Goal: Use online tool/utility: Utilize a website feature to perform a specific function

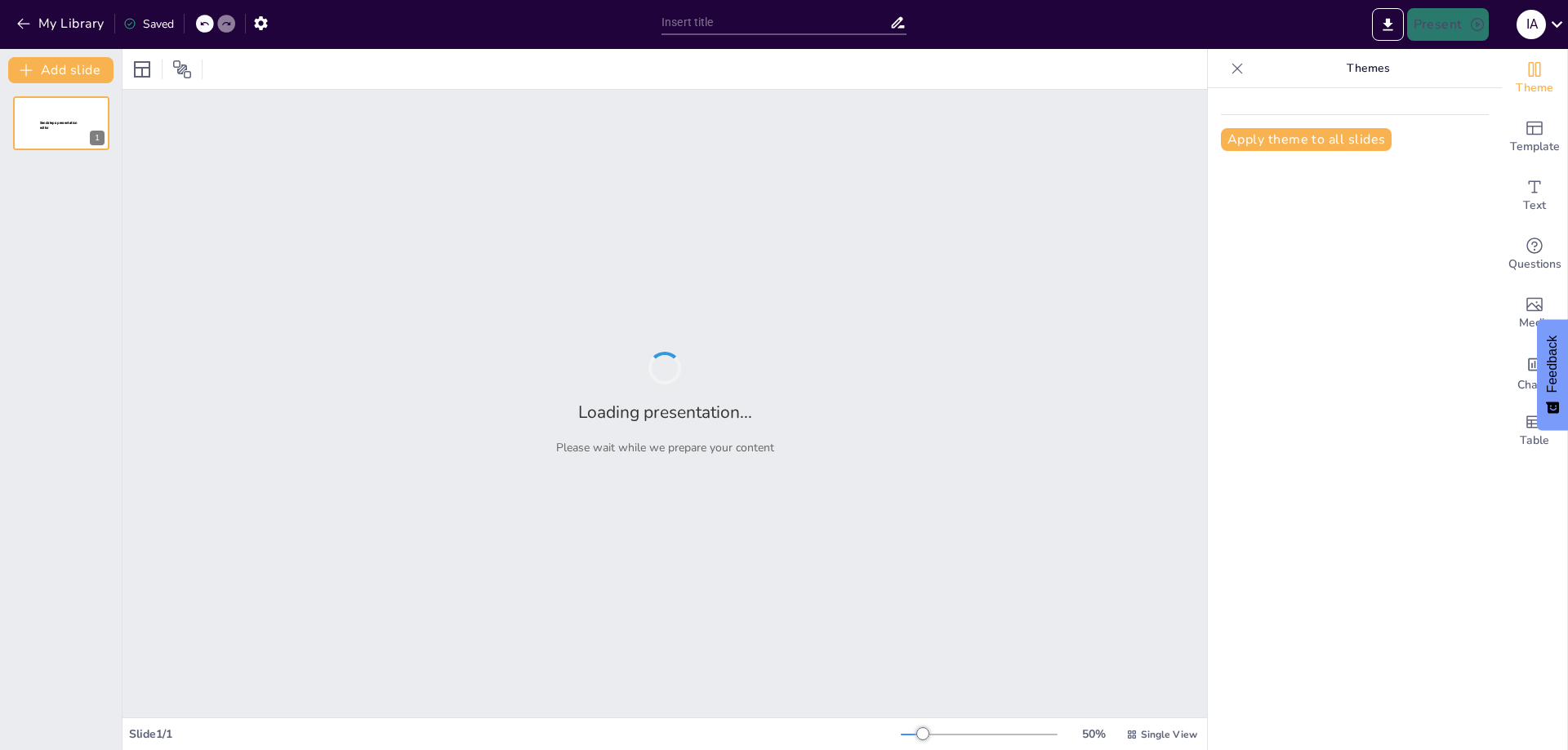
type input "Estrategias de Servicio al Cliente: Oportunidades y Soluciones a Corto y Median…"
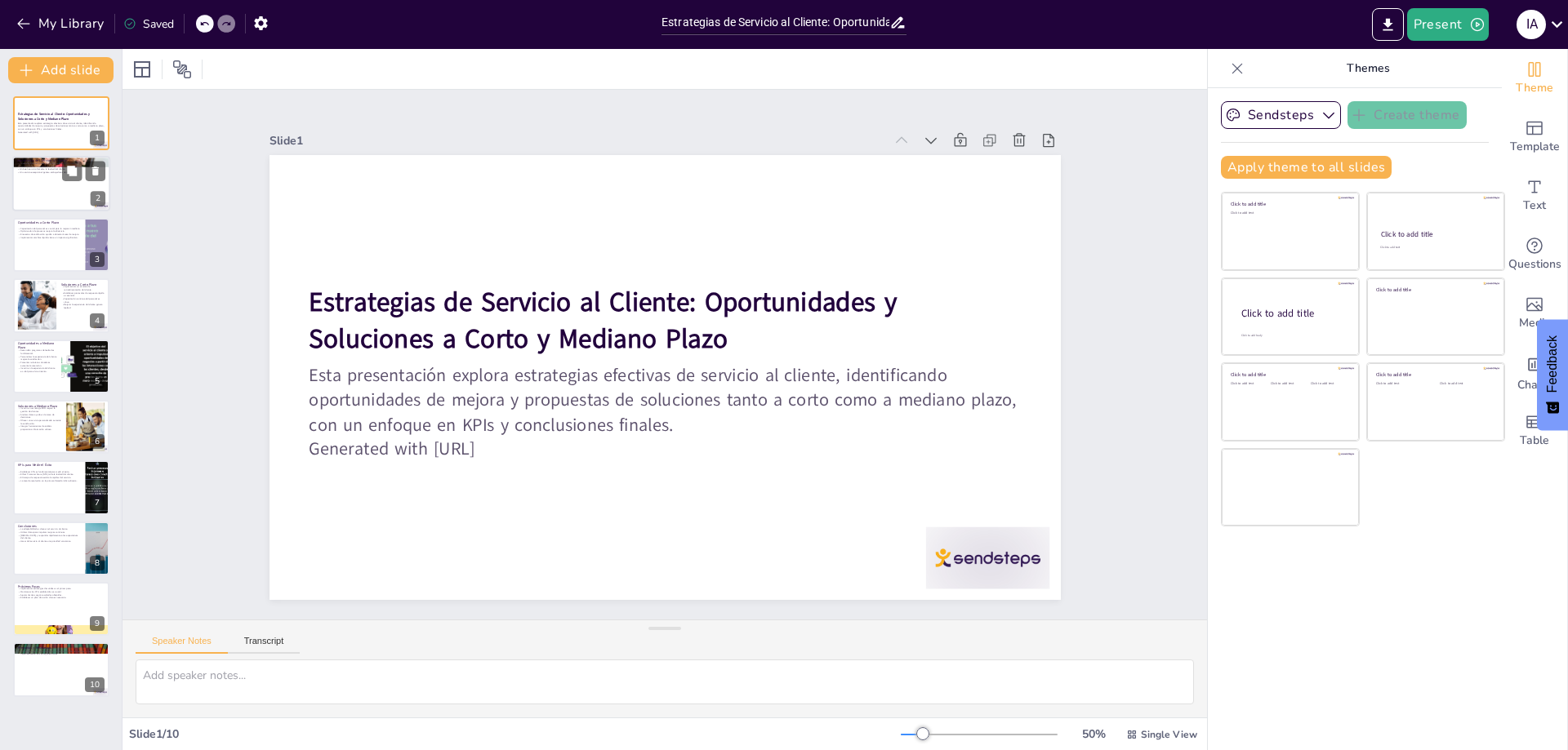
click at [64, 208] on div at bounding box center [61, 184] width 98 height 55
type textarea "Lo ipsumdolorsi ame consect ad elitseddoei tempor incidid ut la etdolorema ali …"
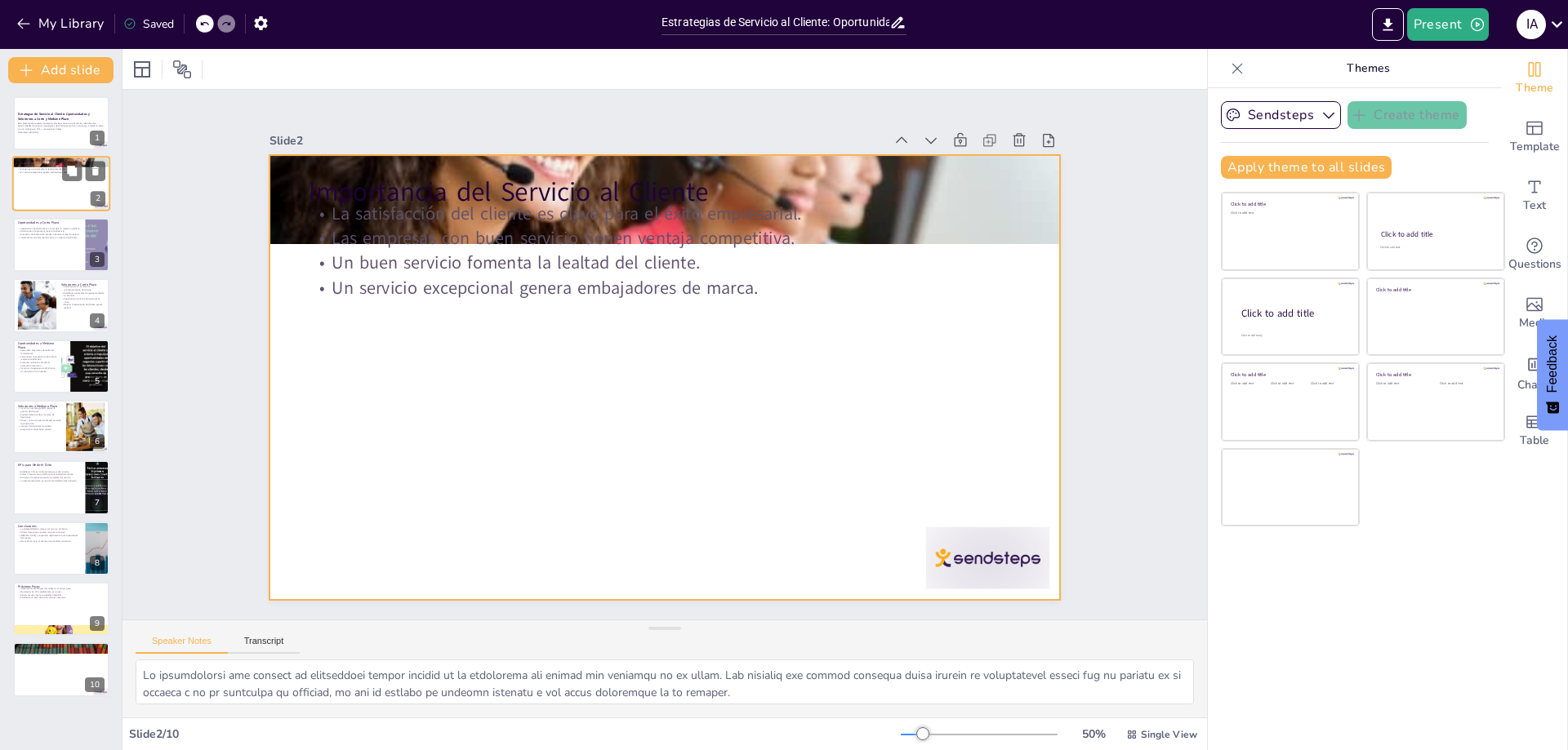
click at [56, 183] on div at bounding box center [61, 184] width 98 height 55
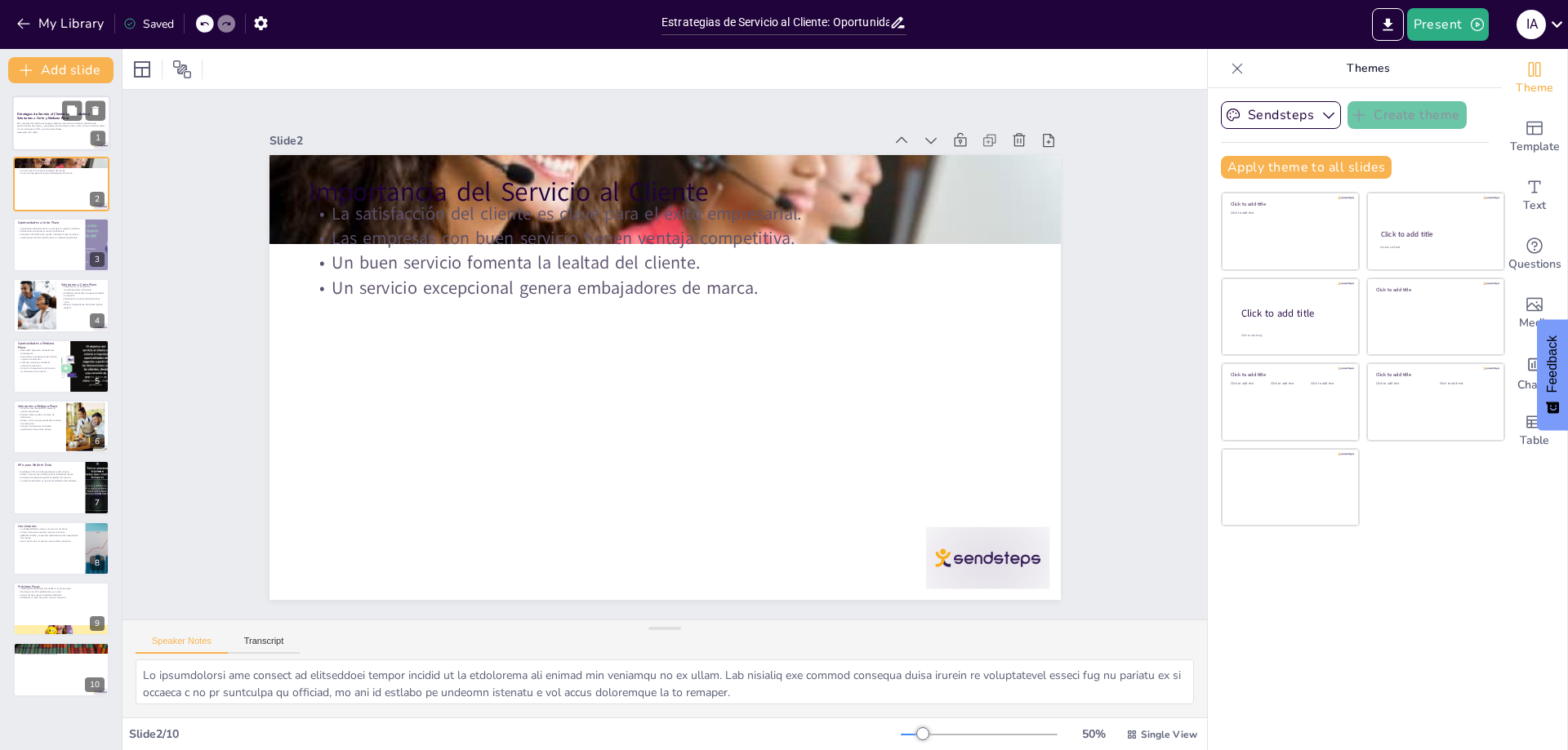
click at [41, 129] on p "Esta presentación explora estrategias efectivas de servicio al cliente, identif…" at bounding box center [61, 126] width 88 height 9
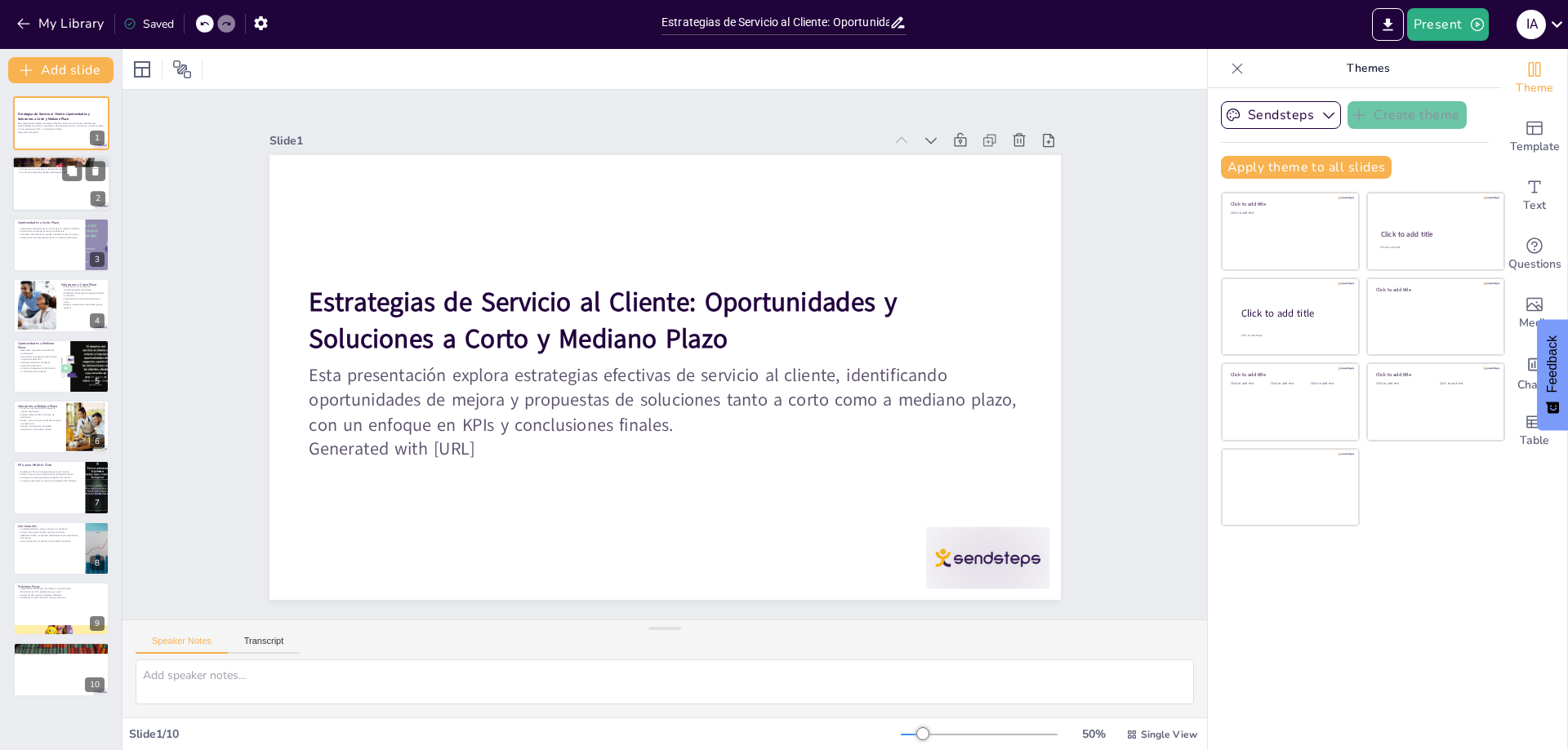
click at [25, 182] on div at bounding box center [61, 184] width 98 height 55
type textarea "Lo ipsumdolorsi ame consect ad elitseddoei tempor incidid ut la etdolorema ali …"
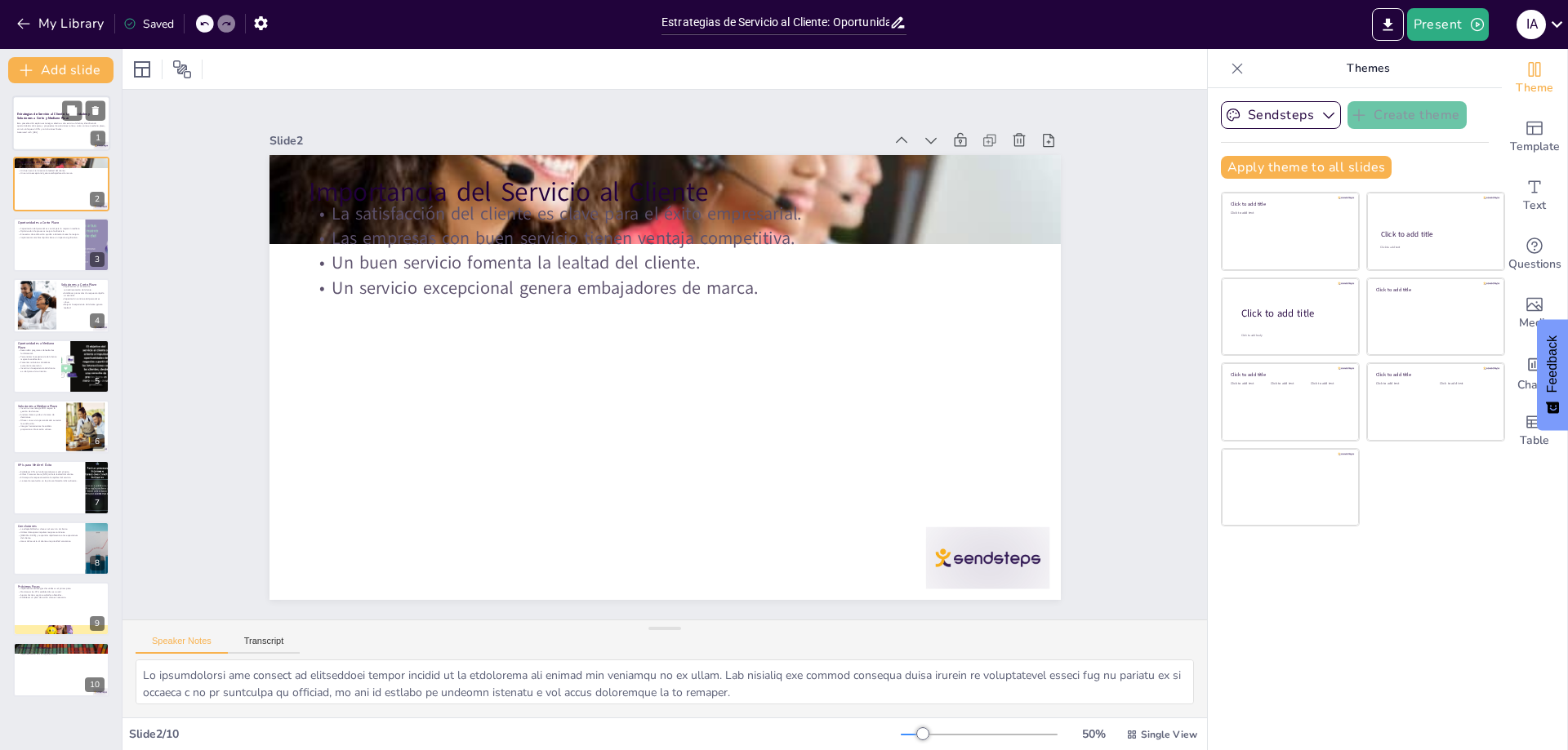
click at [25, 126] on p "Esta presentación explora estrategias efectivas de servicio al cliente, identif…" at bounding box center [61, 126] width 88 height 9
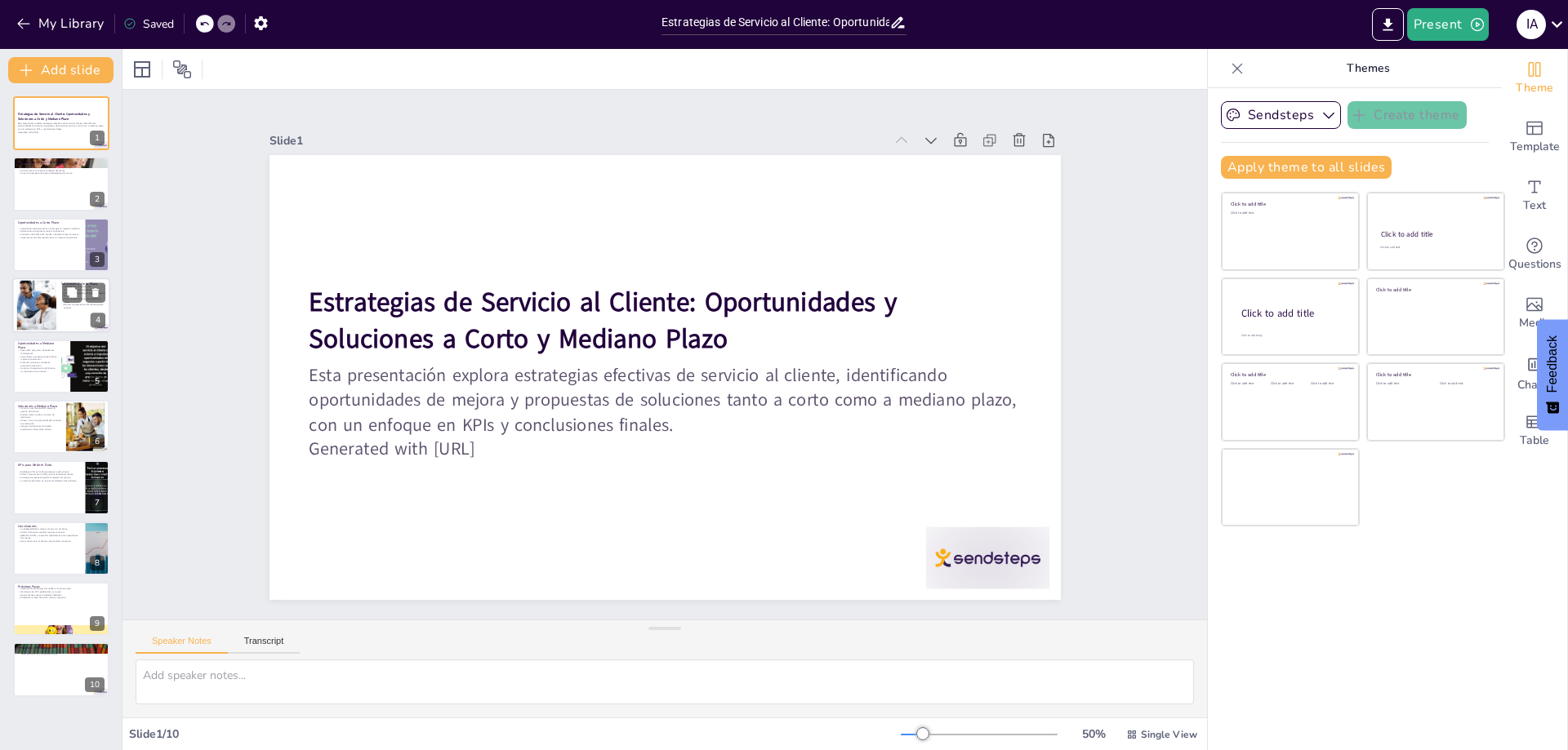
click at [45, 305] on div at bounding box center [36, 305] width 74 height 50
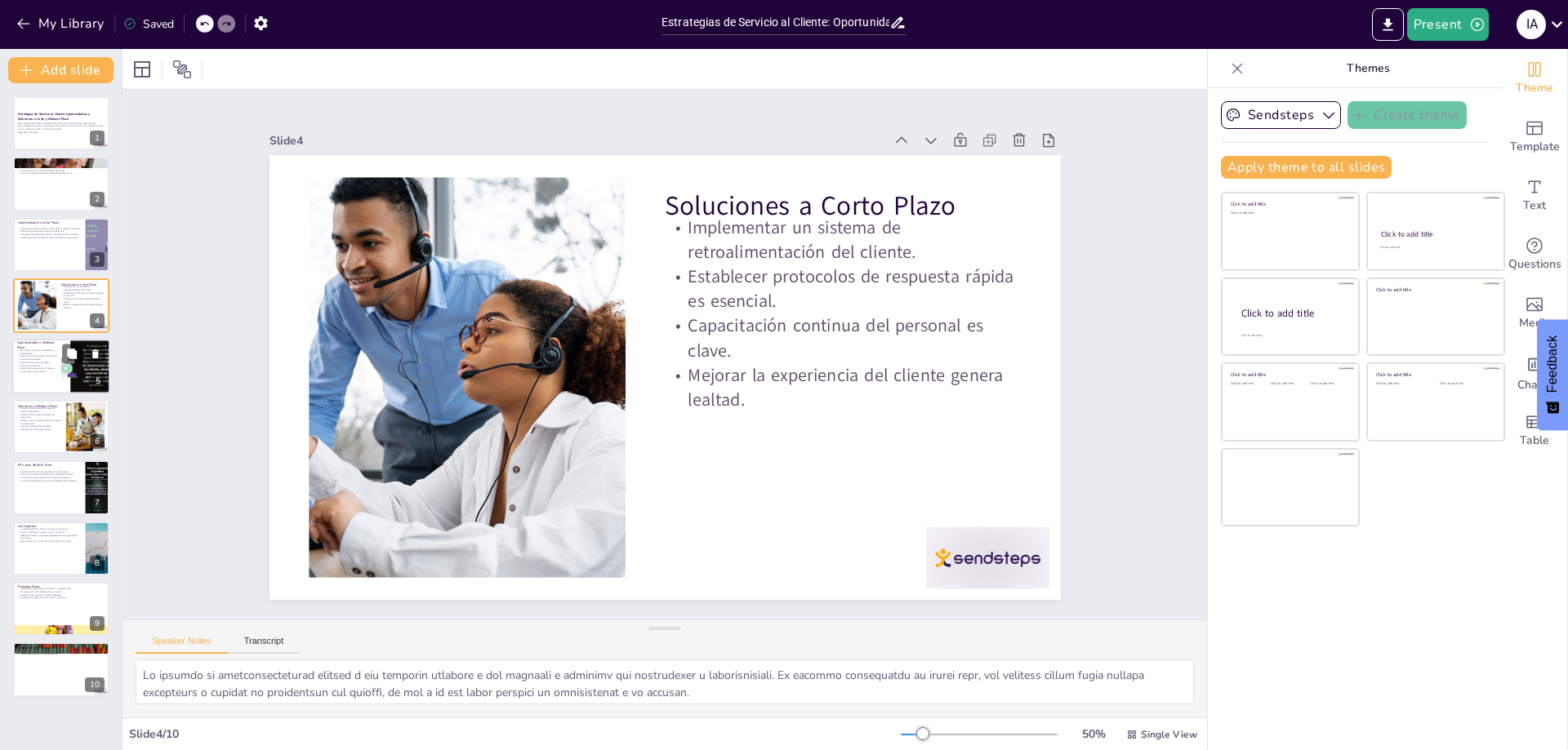
click at [61, 368] on div at bounding box center [61, 366] width 98 height 55
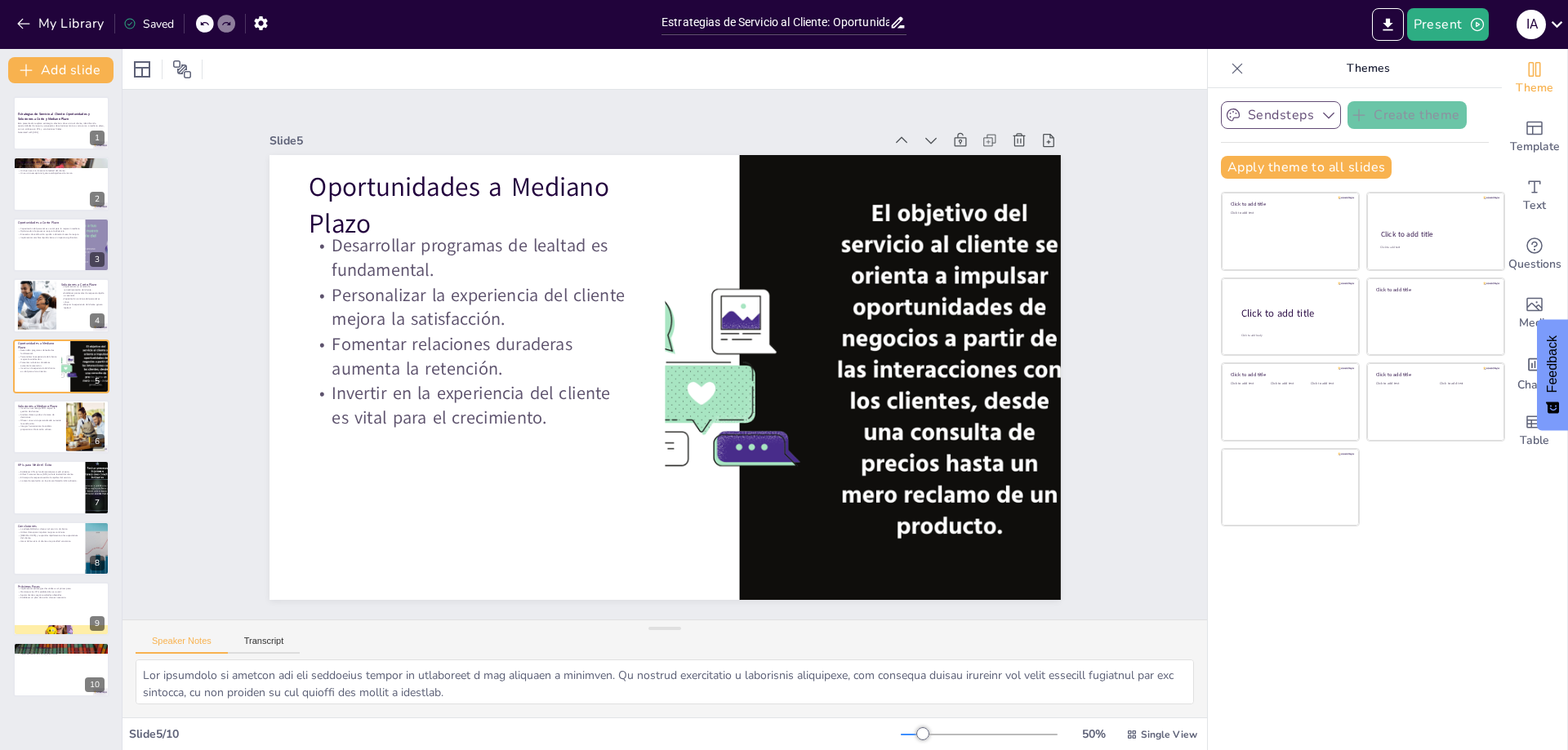
click at [1321, 111] on icon "button" at bounding box center [1329, 114] width 17 height 17
click at [1356, 70] on p "Themes" at bounding box center [1367, 69] width 235 height 40
click at [38, 422] on p "Ofrecer un servicio personalizado aumenta la satisfacción." at bounding box center [39, 422] width 44 height 5
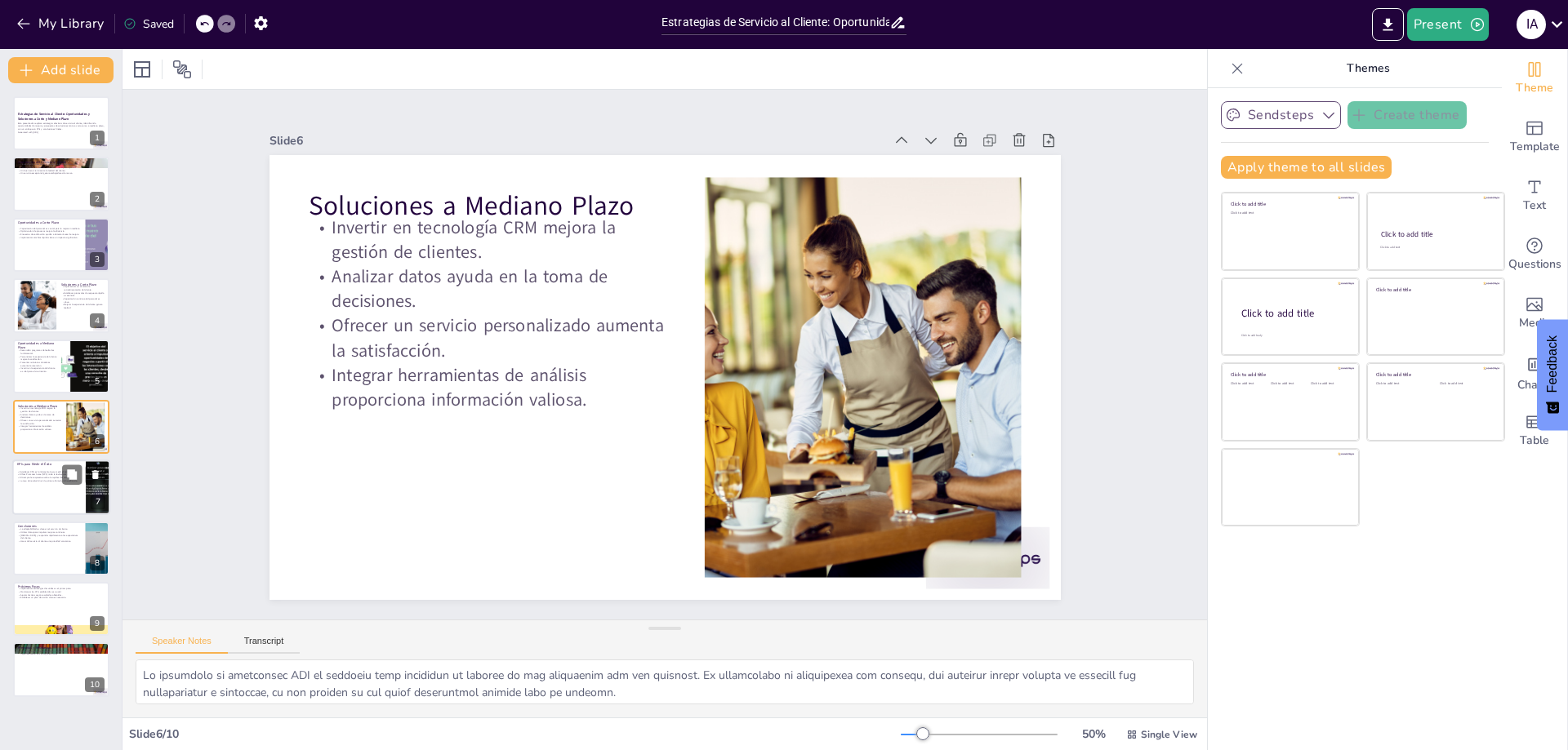
click at [37, 478] on p "El tiempo de respuesta evalúa la rapidez del servicio." at bounding box center [48, 479] width 63 height 4
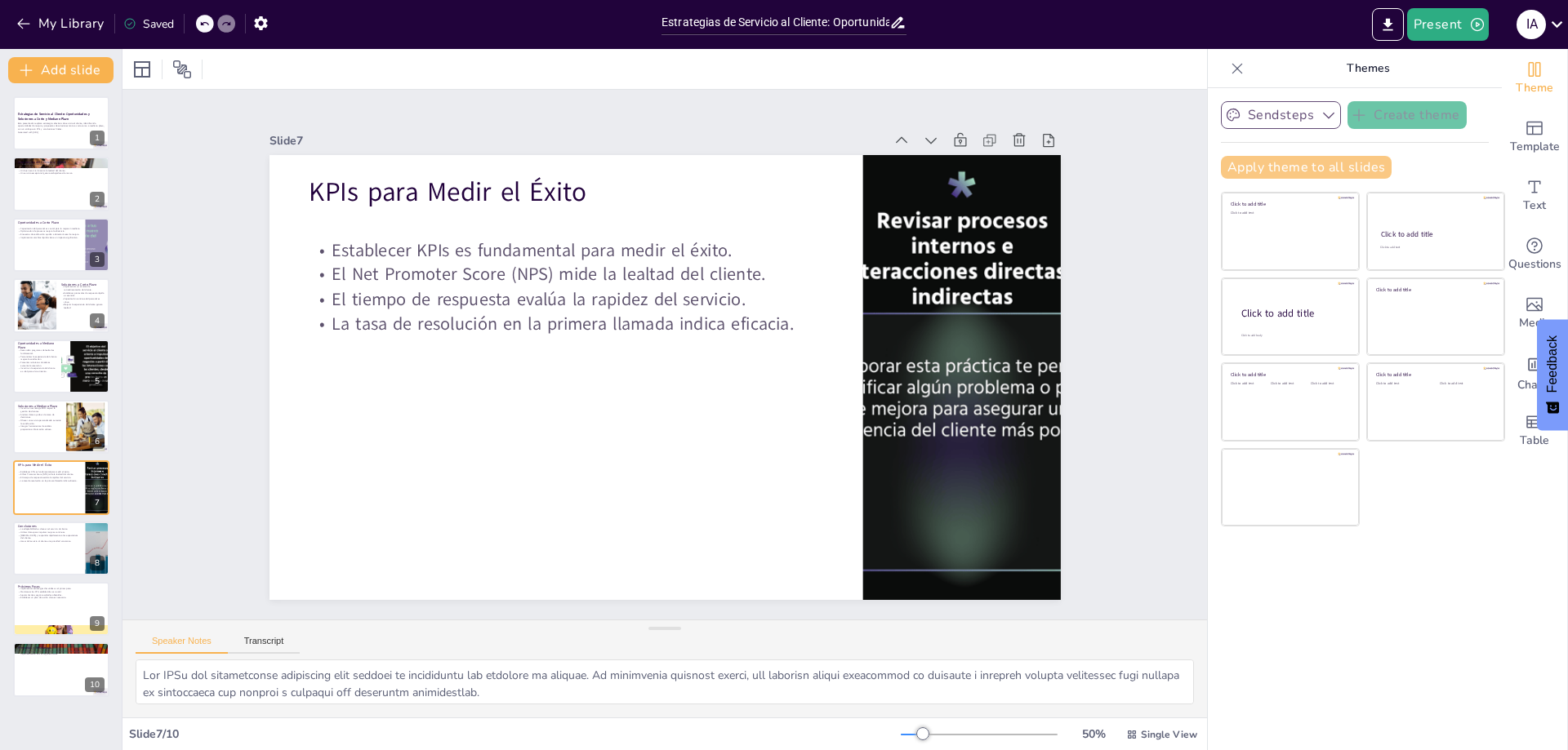
click at [1297, 168] on button "Apply theme to all slides" at bounding box center [1307, 167] width 171 height 23
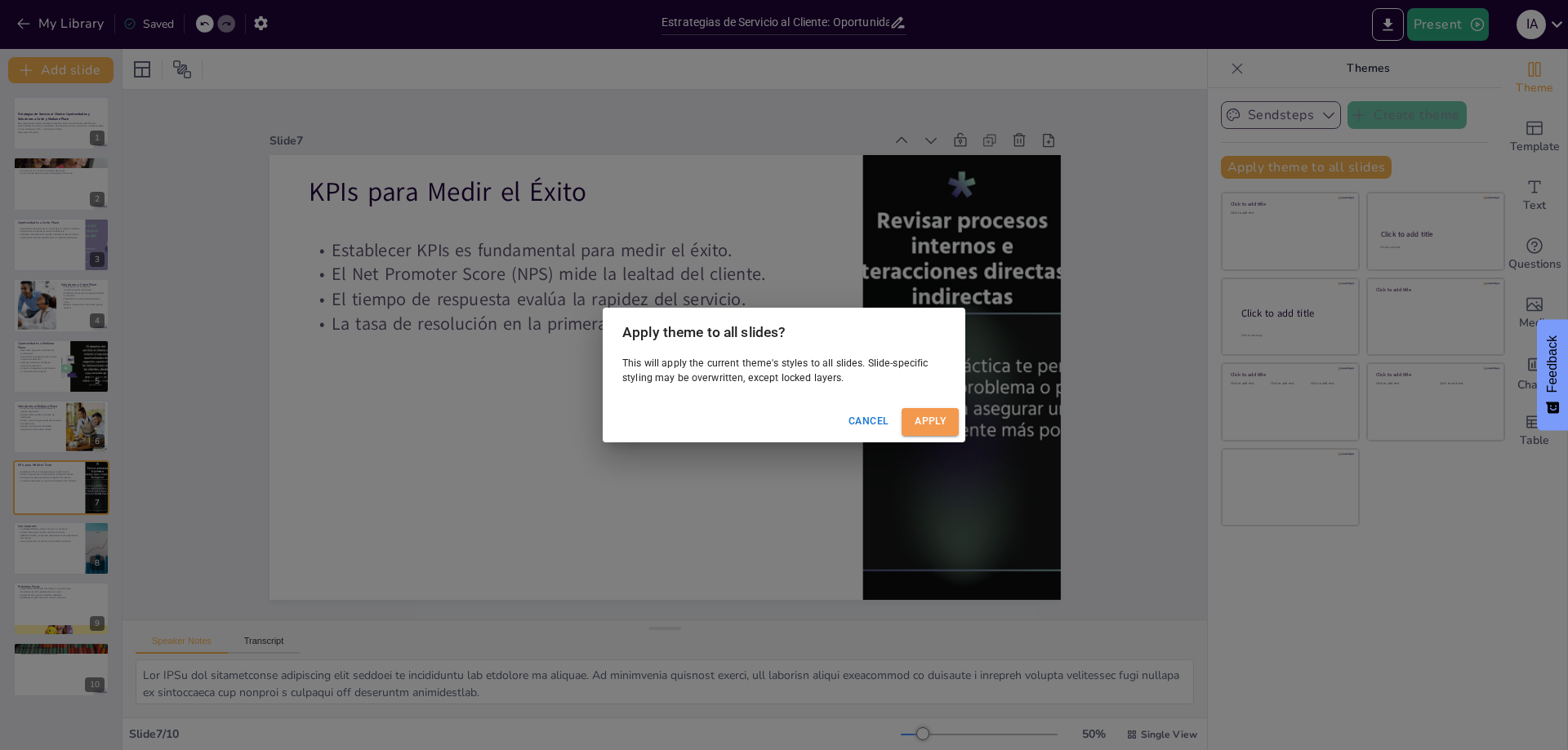
click at [934, 415] on button "Apply" at bounding box center [930, 422] width 57 height 27
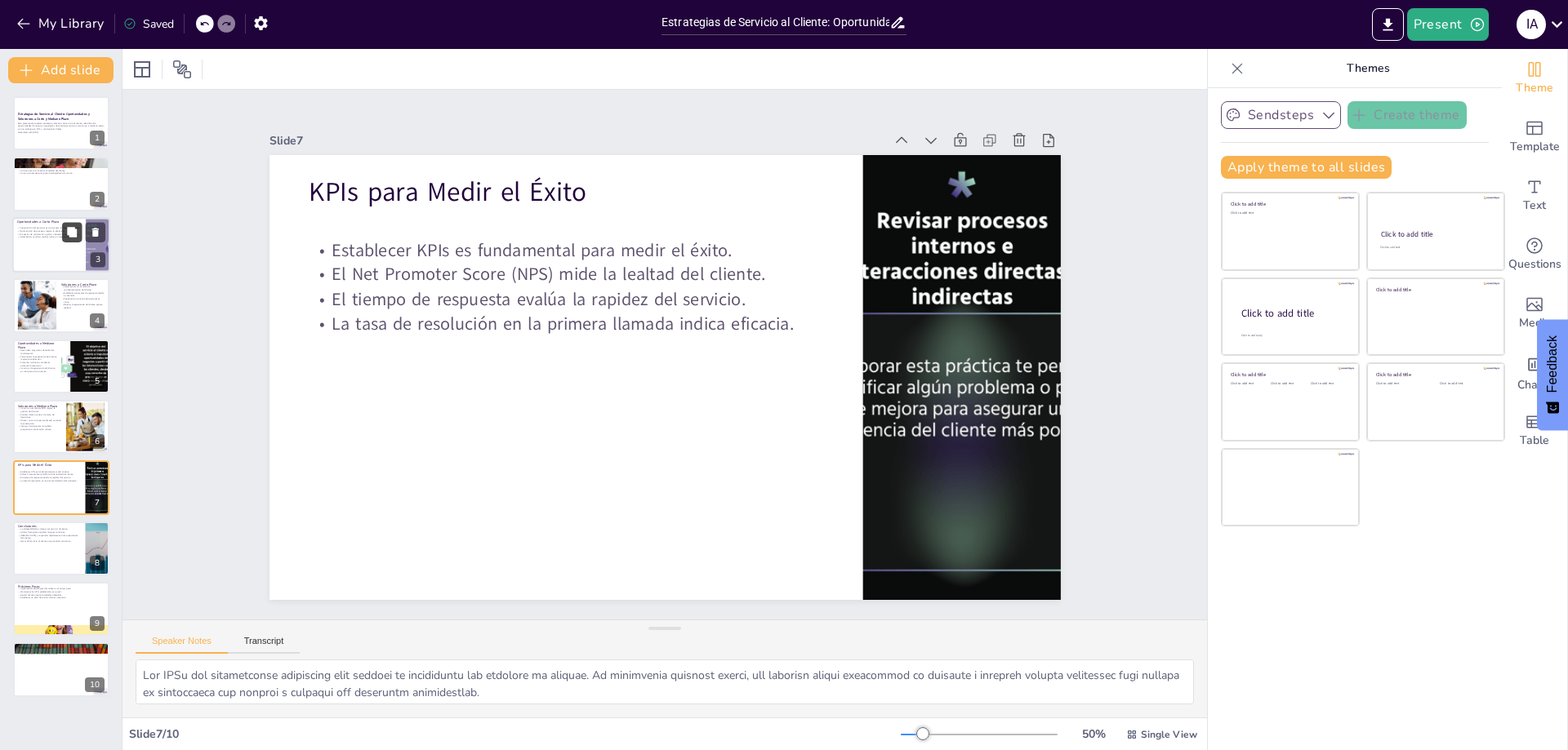
click at [67, 239] on button at bounding box center [71, 232] width 19 height 19
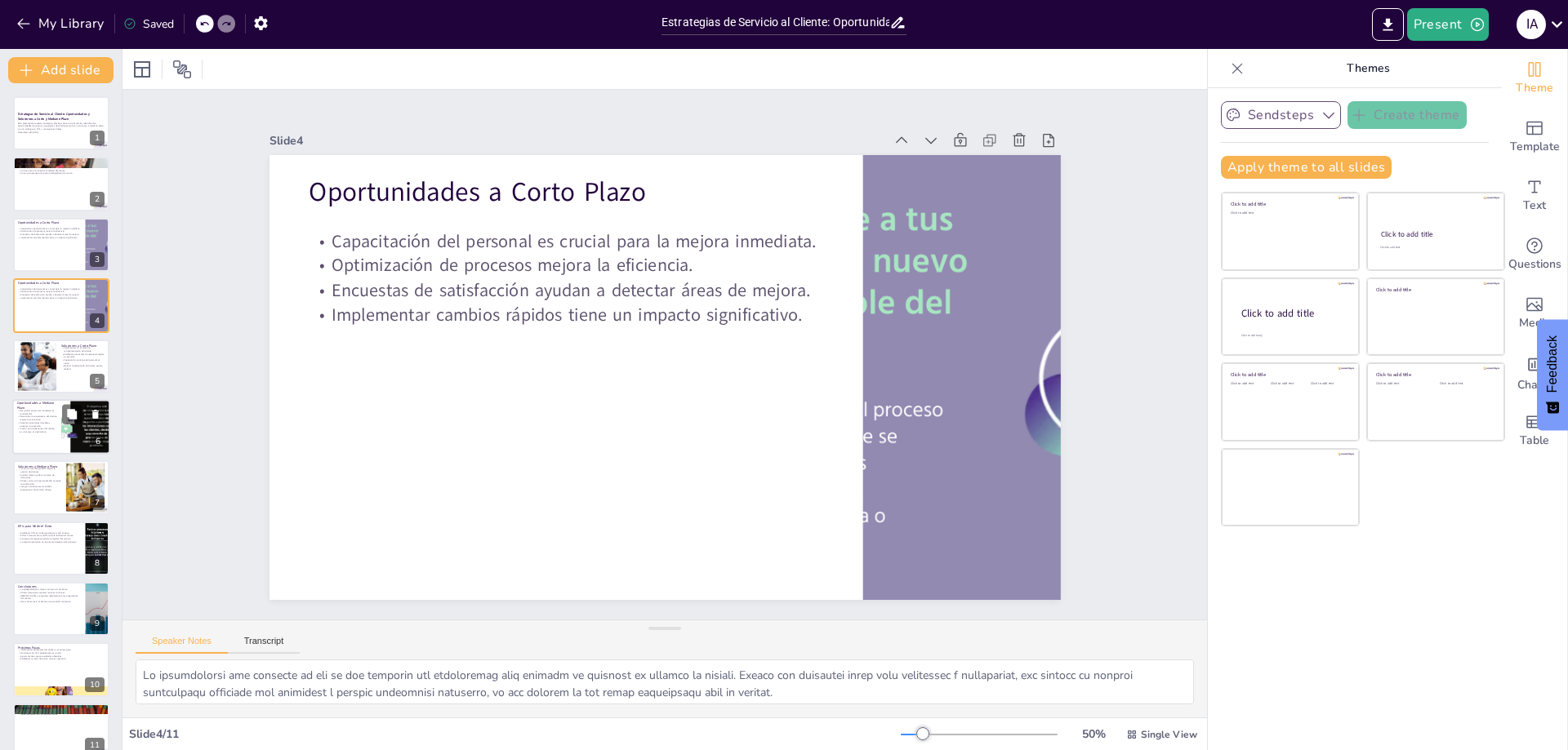
scroll to position [20, 0]
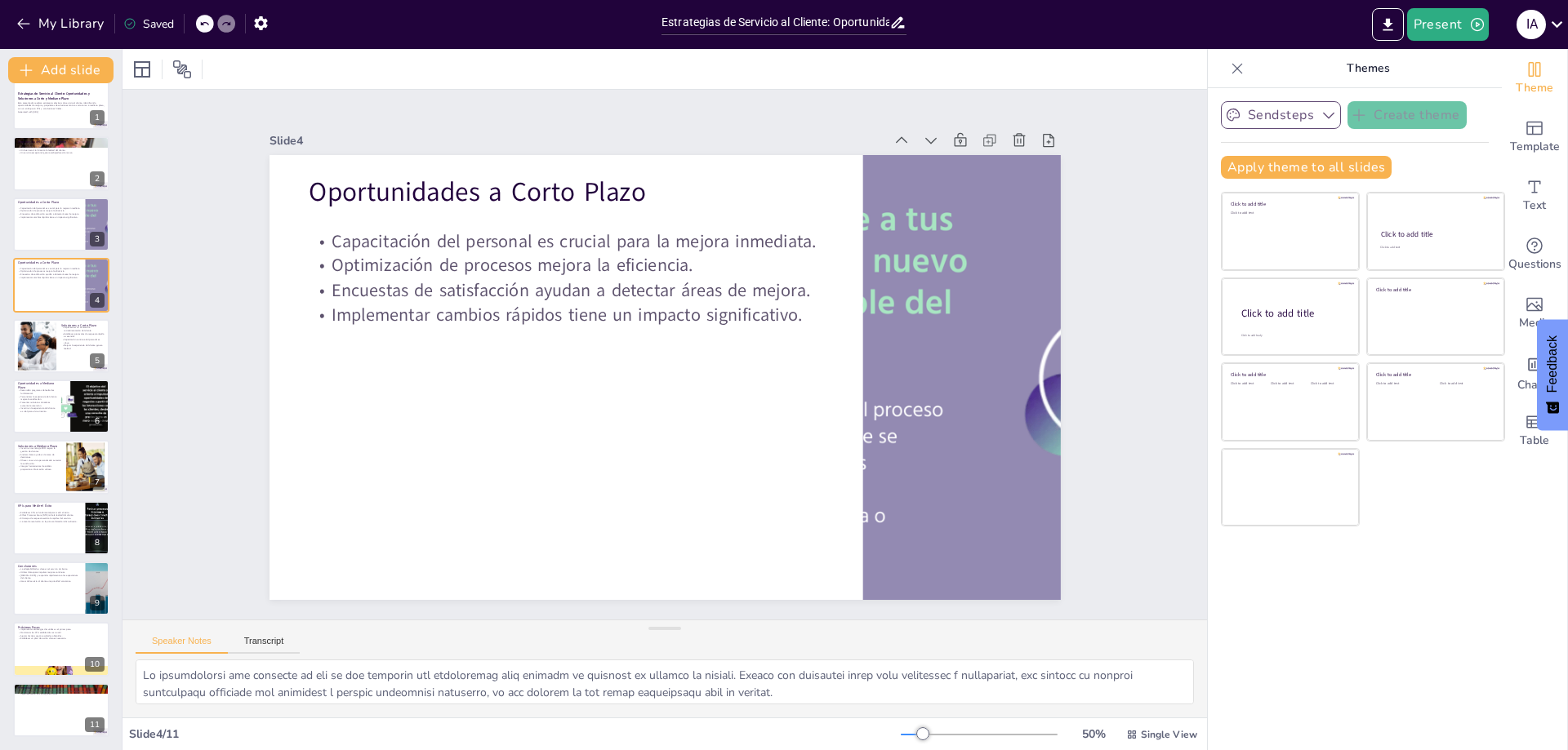
click at [70, 619] on div "Estrategias de Servicio al Cliente: Oportunidades y Soluciones a Corto y Median…" at bounding box center [61, 406] width 121 height 661
click at [63, 667] on div at bounding box center [61, 672] width 98 height 42
type textarea "Lo ipsumdolorsita co adi elitseddoei temporinci ut laboreet dolo magnaali en ad…"
